Goal: Navigation & Orientation: Find specific page/section

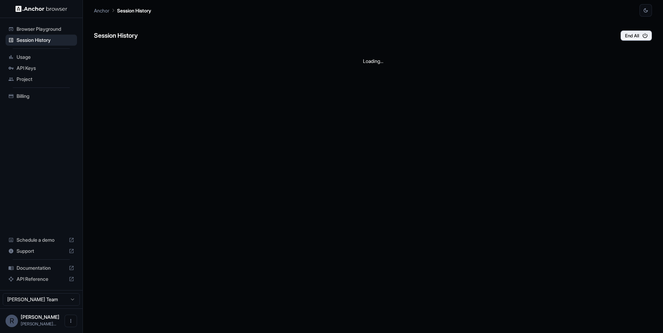
click at [25, 57] on span "Usage" at bounding box center [46, 57] width 58 height 7
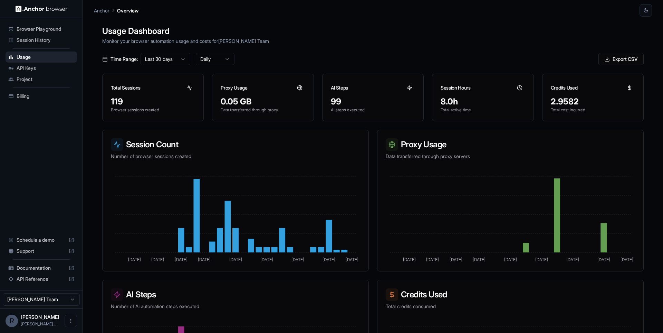
click at [35, 72] on div "API Keys" at bounding box center [42, 68] width 72 height 11
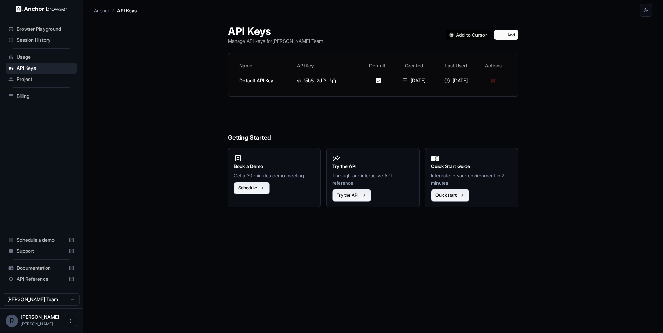
click at [42, 41] on span "Session History" at bounding box center [46, 40] width 58 height 7
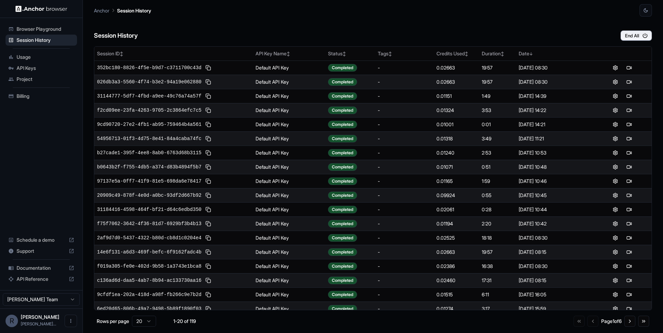
click at [396, 28] on div "Session History End All" at bounding box center [373, 29] width 558 height 24
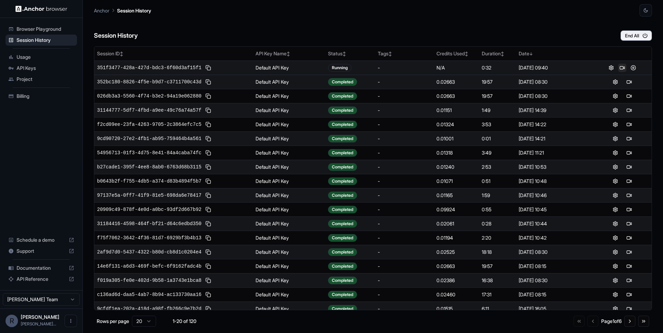
click at [621, 69] on button at bounding box center [622, 68] width 8 height 8
click at [407, 13] on div "Anchor Session History" at bounding box center [373, 8] width 558 height 17
